Goal: Information Seeking & Learning: Learn about a topic

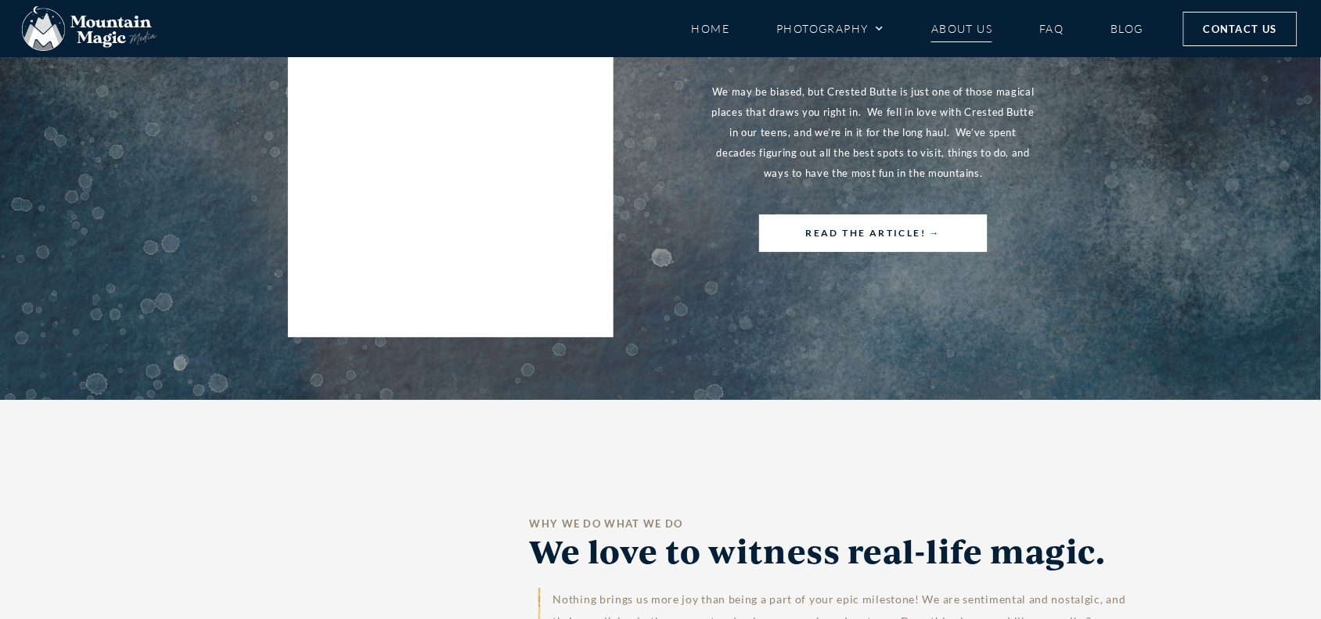
scroll to position [6357, 0]
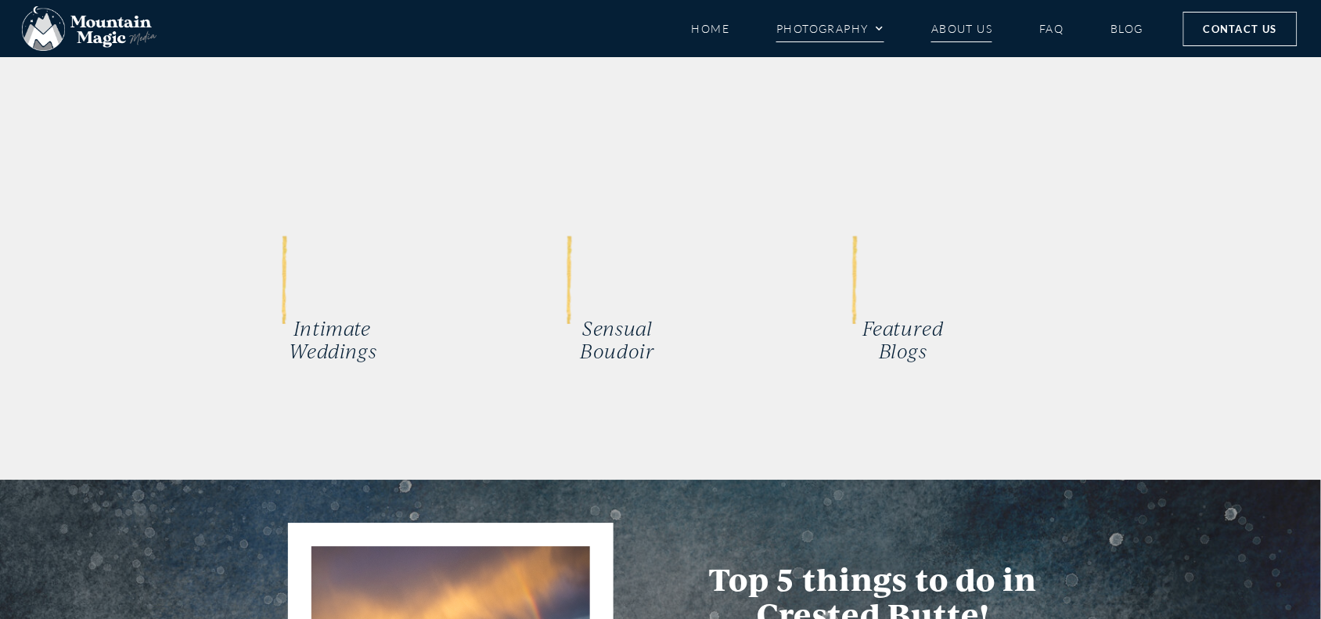
click at [822, 24] on link "Photography" at bounding box center [830, 28] width 108 height 27
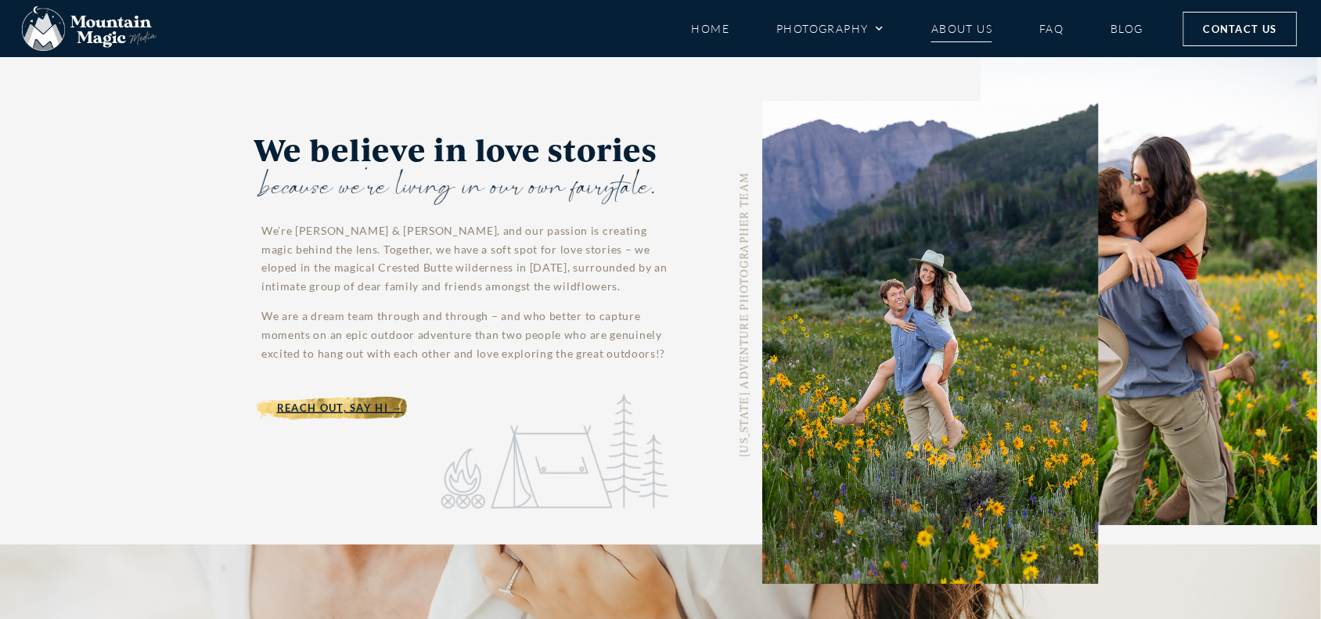
click at [123, 121] on div "COLORADO ADVENTURE PHOTOGRAPHER TEAM We believe in love stories because we're l…" at bounding box center [660, 330] width 1321 height 546
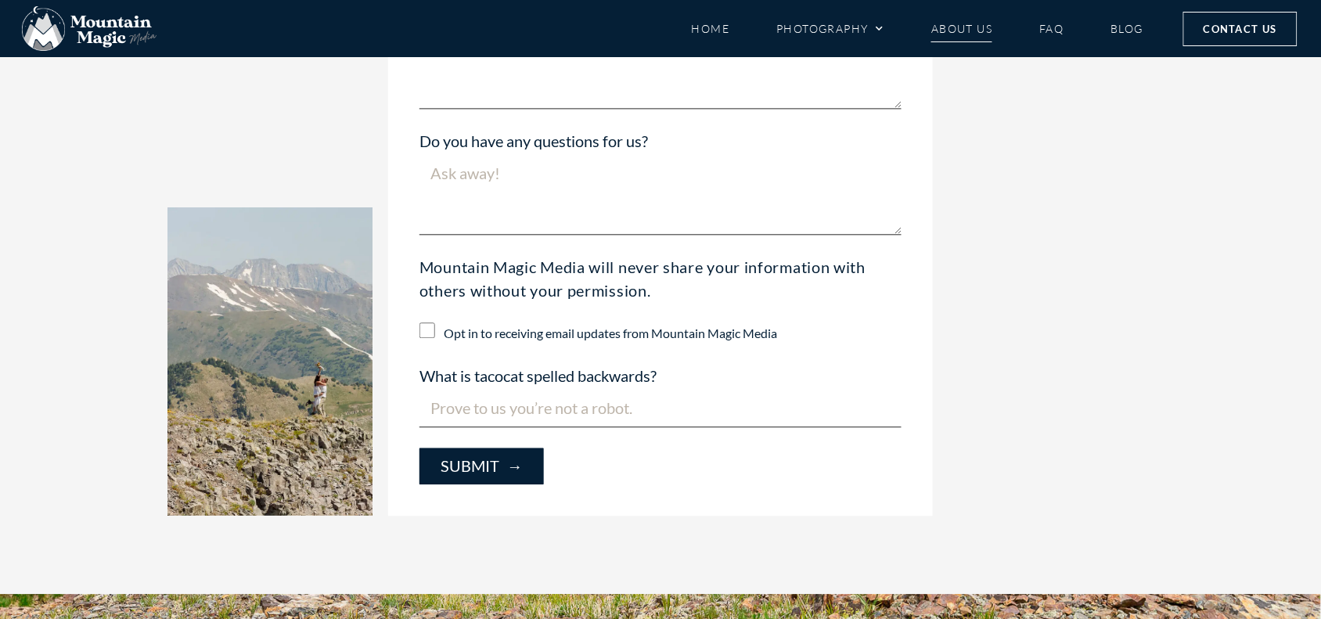
scroll to position [3912, 0]
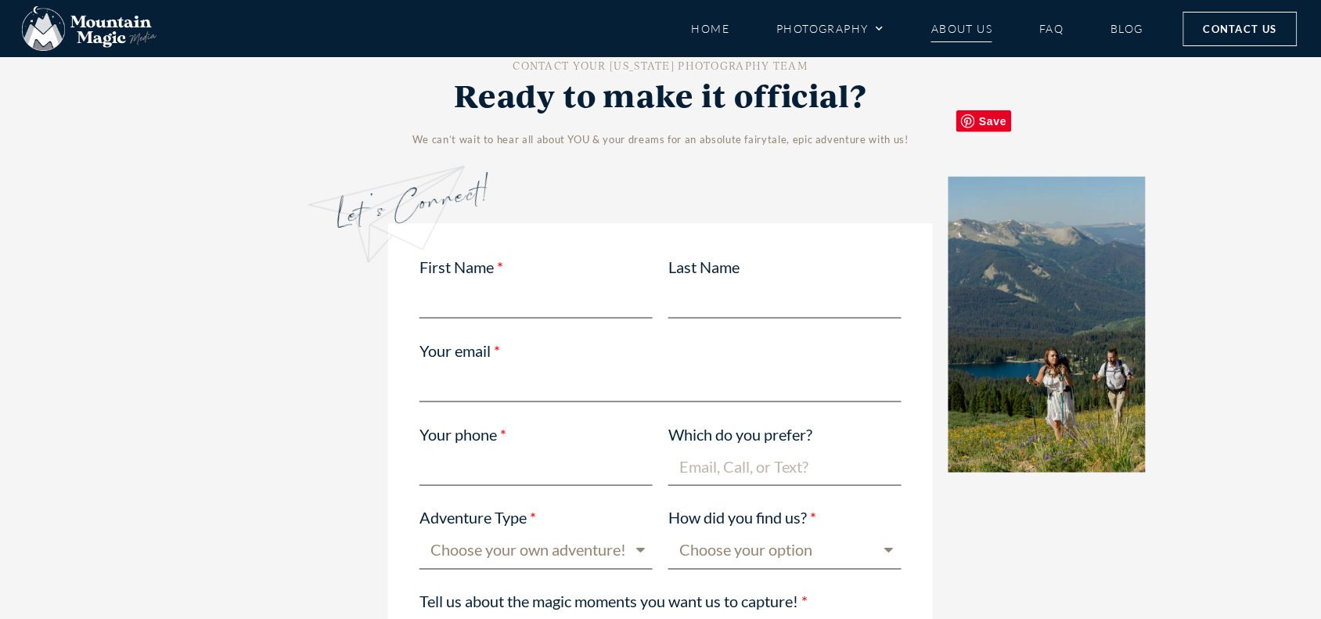
click at [976, 124] on span "Save" at bounding box center [984, 121] width 56 height 22
click at [1312, 236] on div "CONTACT YOUR COLORADO PHOTOGRAPHY TEAM Ready to make it official? We can’t wait…" at bounding box center [660, 591] width 1321 height 1179
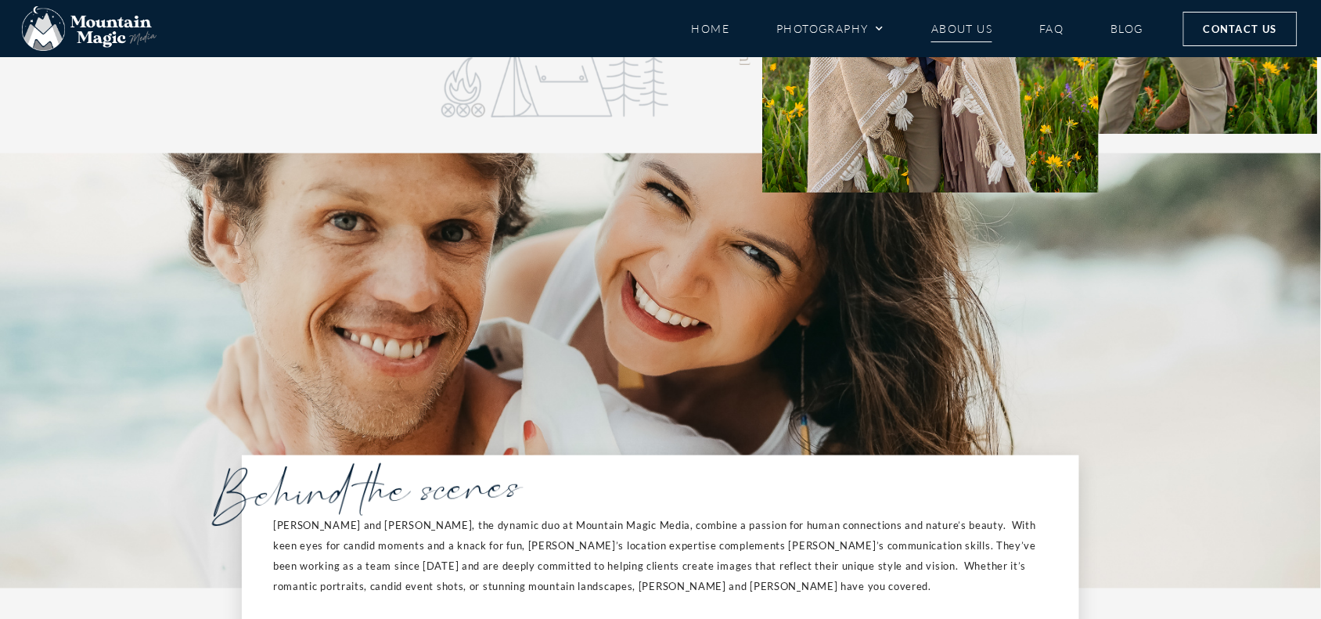
scroll to position [0, 0]
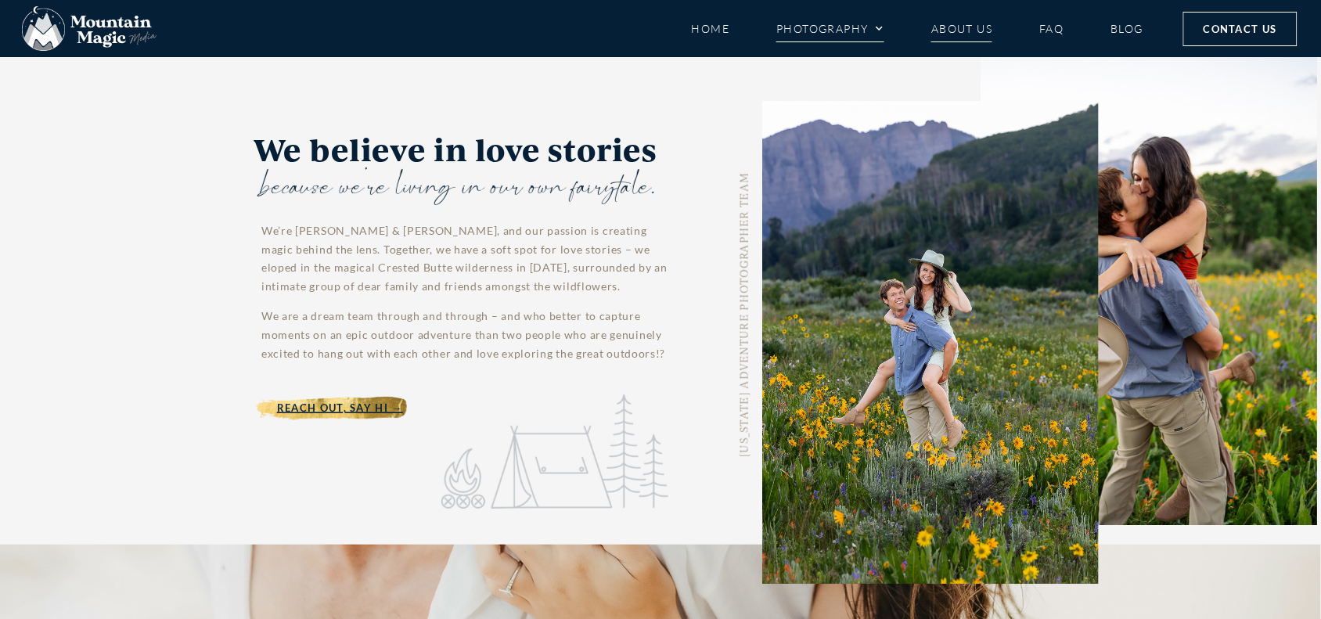
click at [865, 35] on link "Photography" at bounding box center [830, 28] width 108 height 27
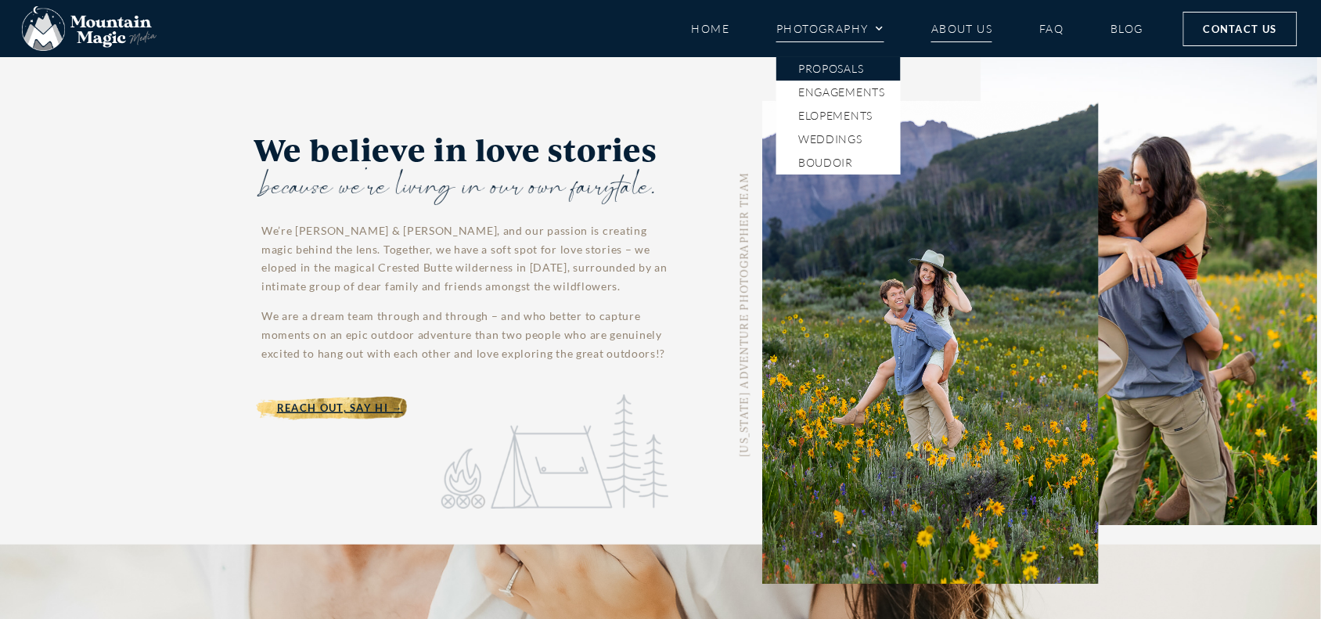
click at [842, 72] on link "Proposals" at bounding box center [838, 68] width 124 height 23
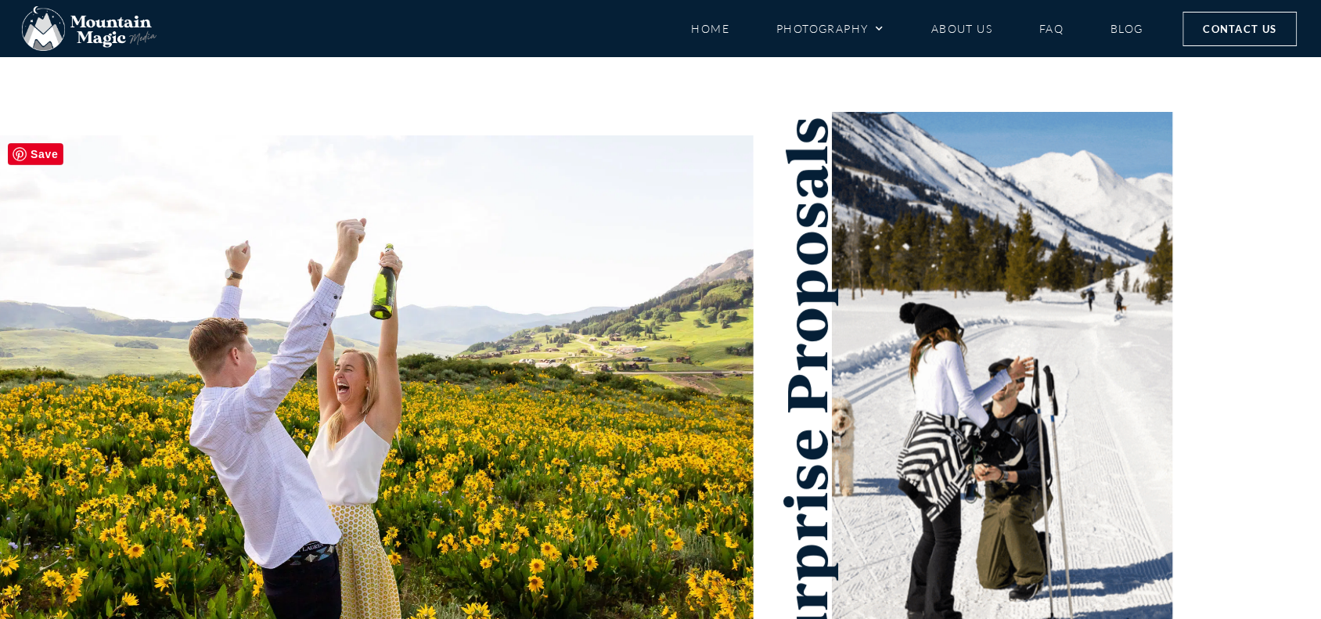
click at [421, 421] on img at bounding box center [376, 404] width 753 height 538
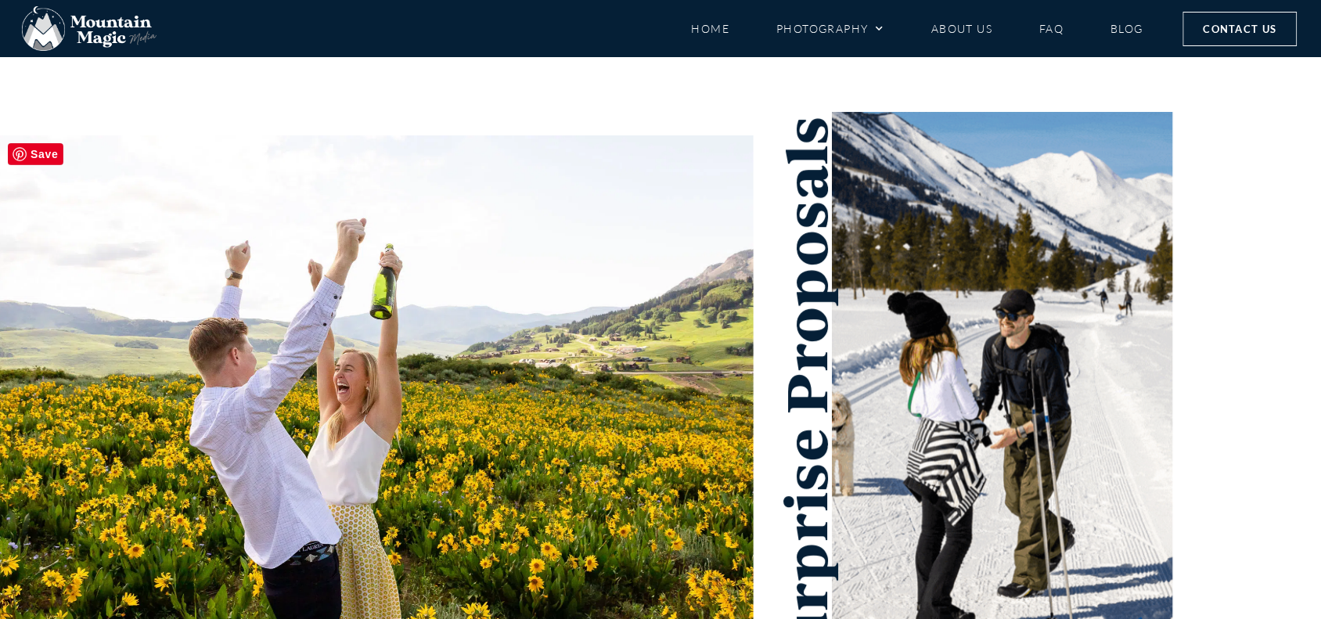
click at [210, 271] on img at bounding box center [376, 404] width 753 height 538
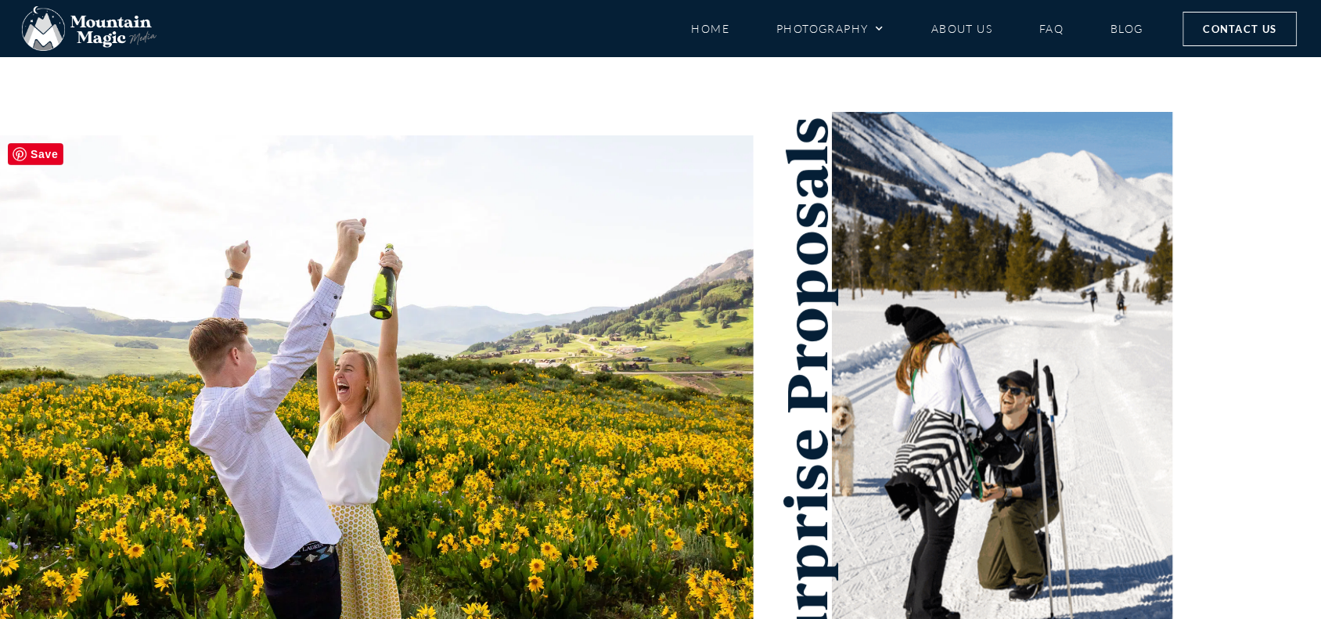
click at [212, 271] on img at bounding box center [376, 404] width 753 height 538
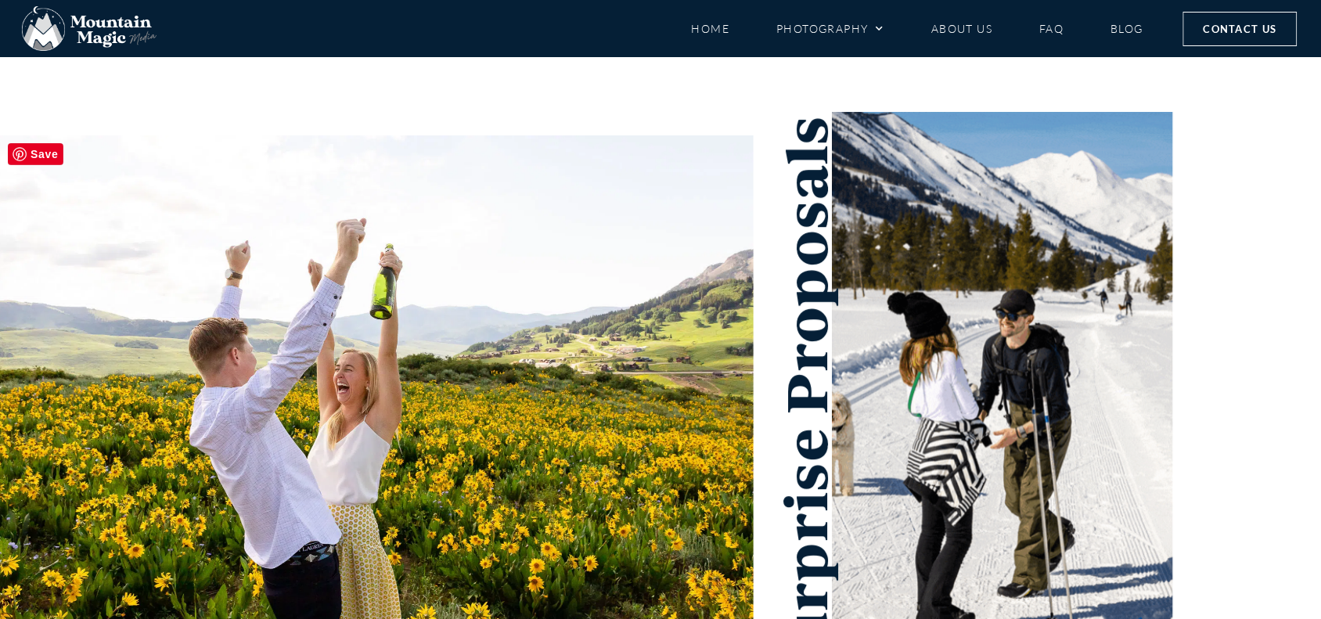
click at [212, 271] on img at bounding box center [376, 404] width 753 height 538
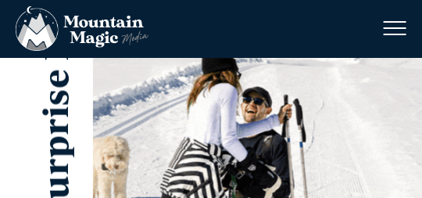
scroll to position [352, 0]
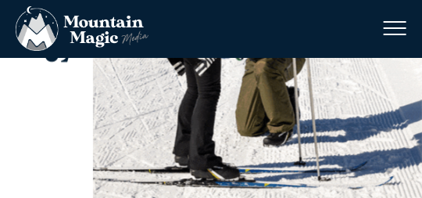
drag, startPoint x: 73, startPoint y: 112, endPoint x: 210, endPoint y: 110, distance: 136.9
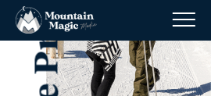
scroll to position [102, 0]
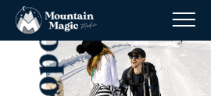
click at [77, 74] on img at bounding box center [128, 75] width 165 height 241
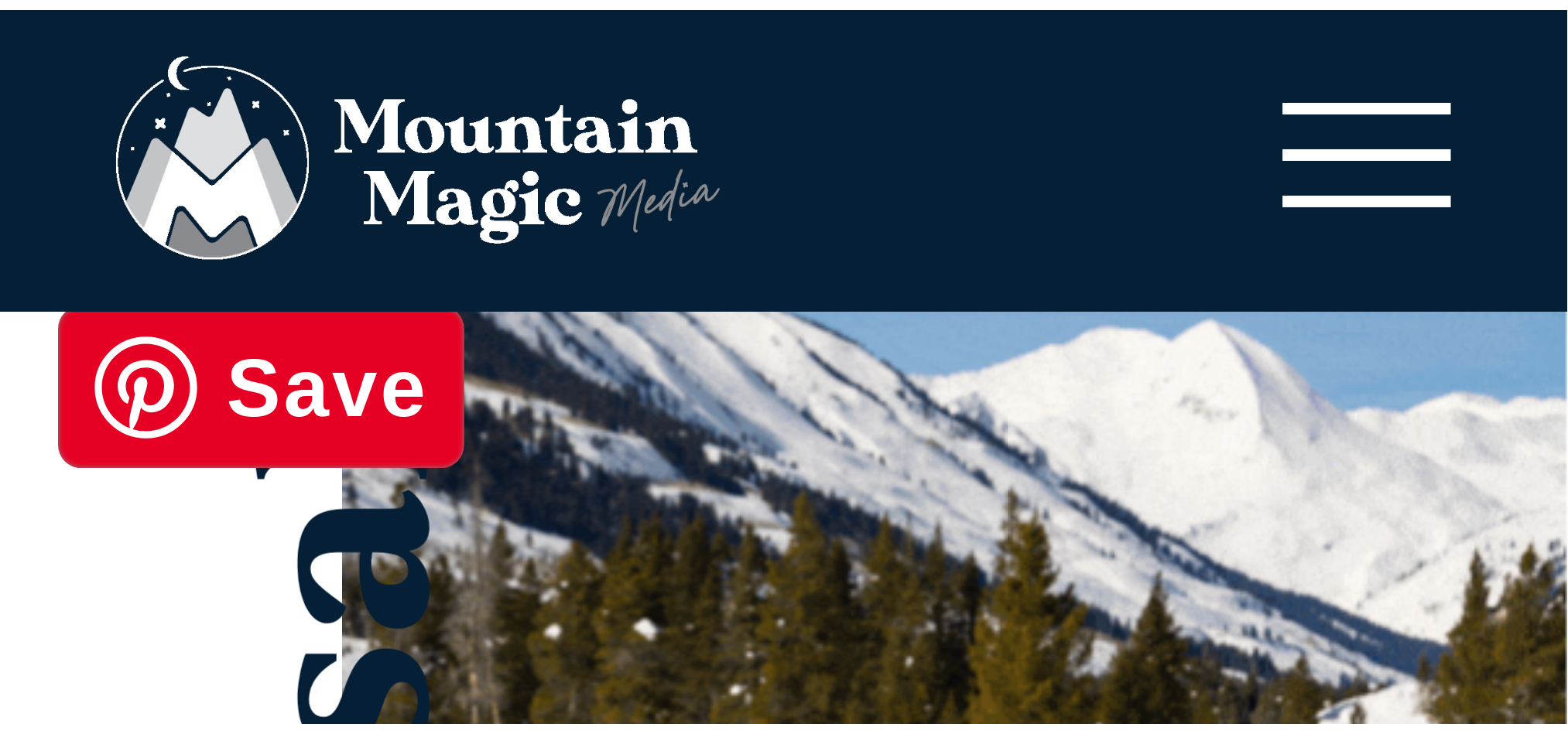
scroll to position [31, 0]
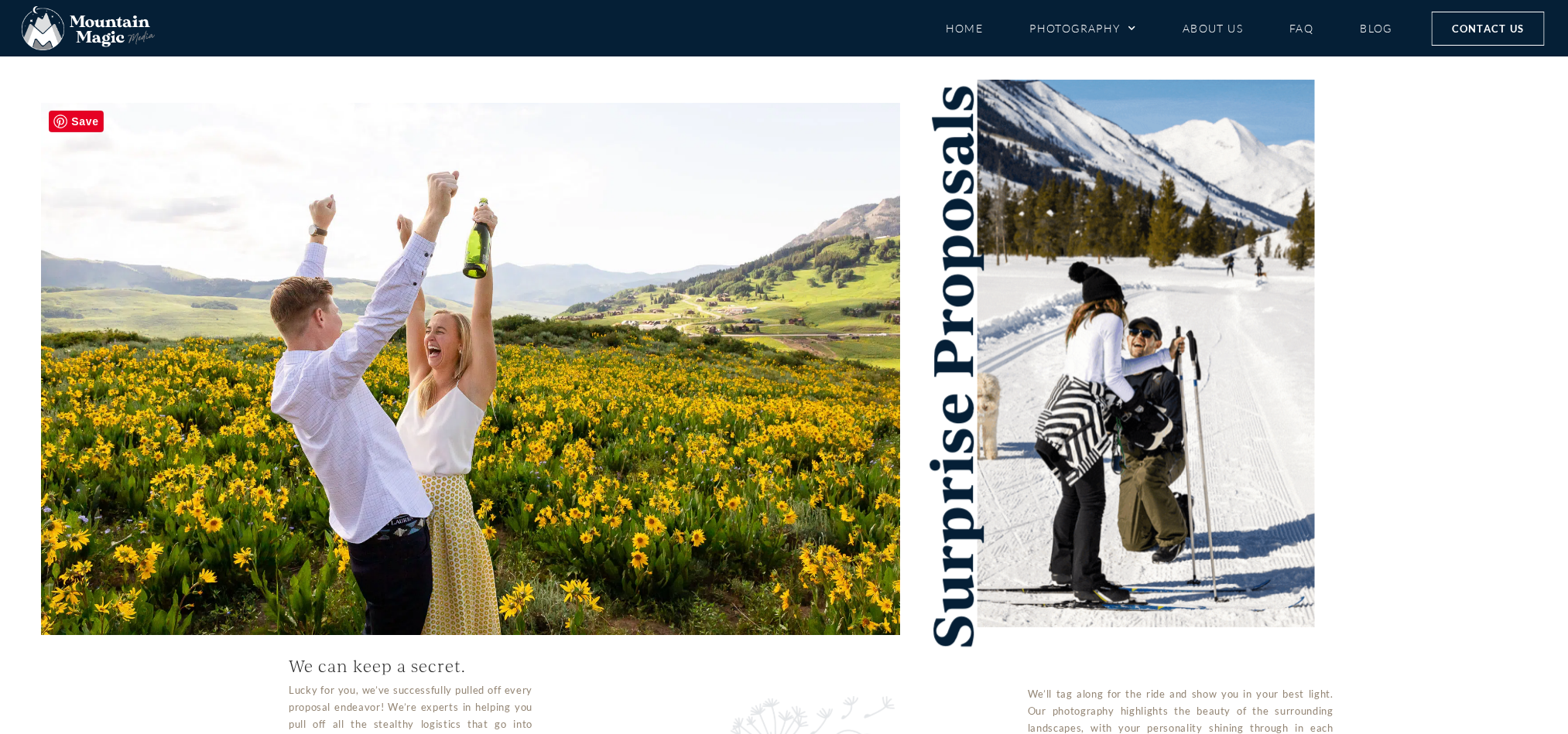
click at [86, 517] on img at bounding box center [470, 369] width 859 height 532
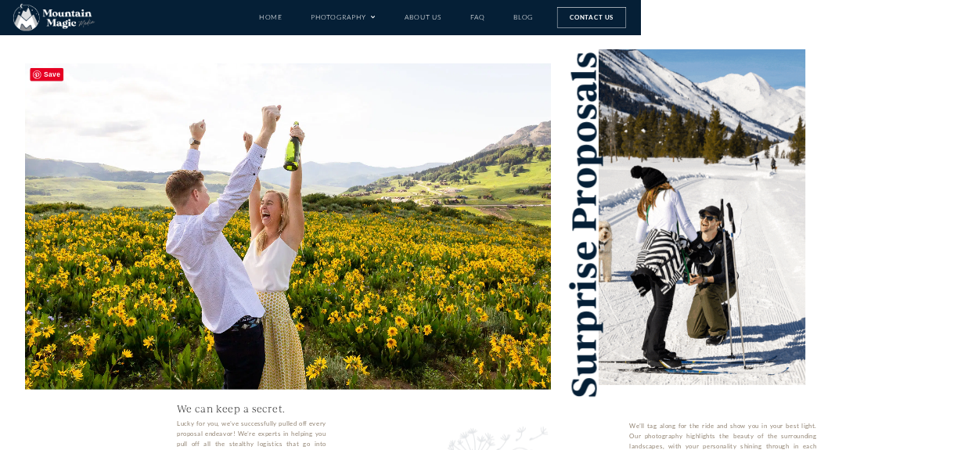
scroll to position [0, 0]
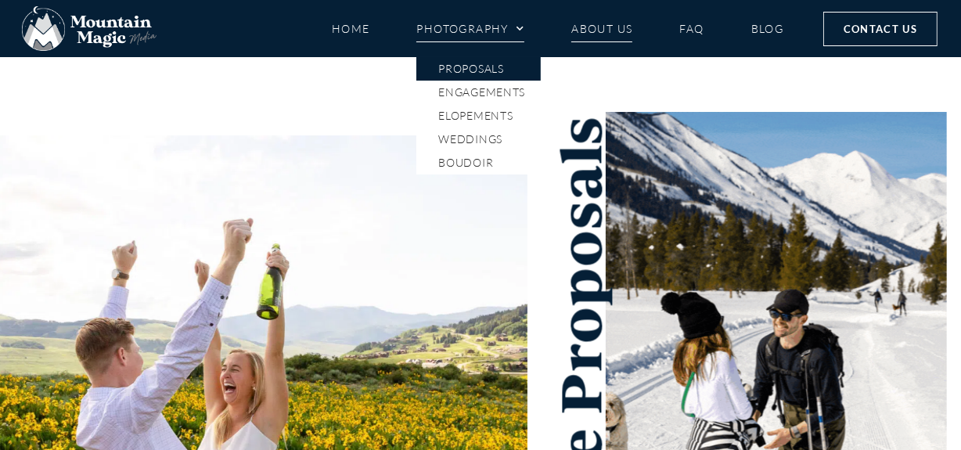
click at [605, 19] on link "About Us" at bounding box center [601, 28] width 61 height 27
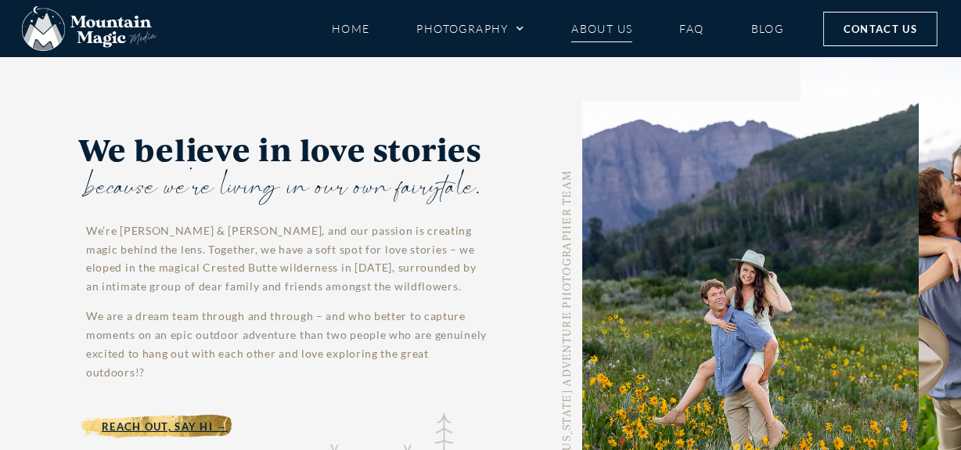
click at [606, 29] on link "About Us" at bounding box center [601, 28] width 61 height 27
click at [602, 31] on link "About Us" at bounding box center [601, 28] width 61 height 27
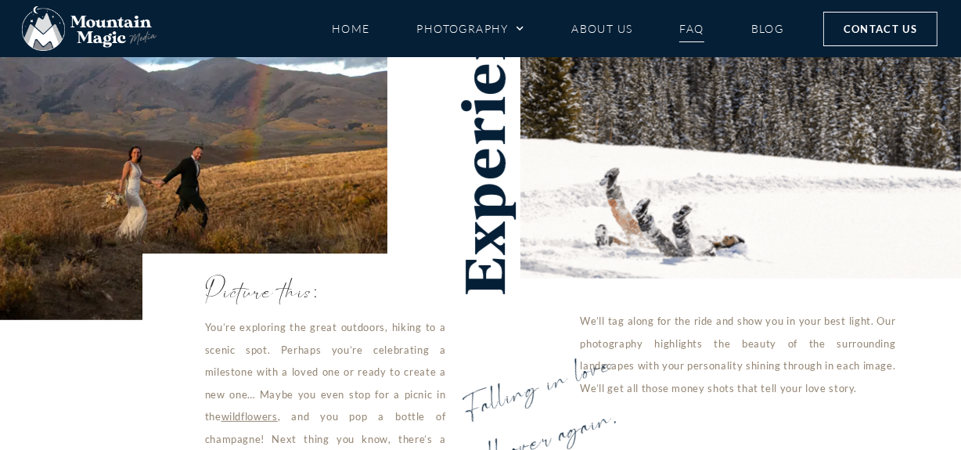
scroll to position [213, 0]
